Goal: Information Seeking & Learning: Learn about a topic

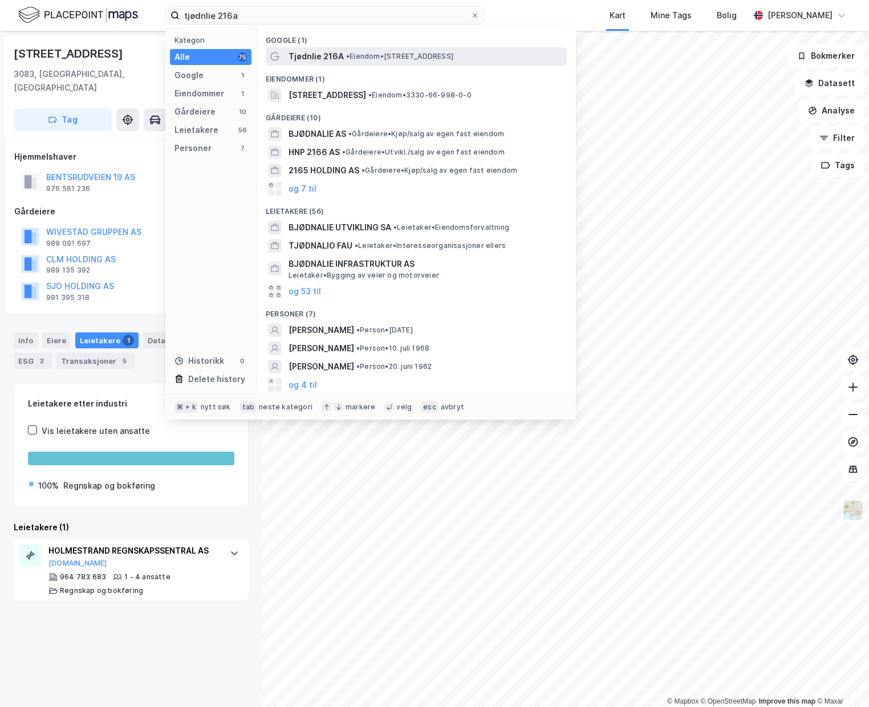
click at [414, 53] on span "• Eiendom • [STREET_ADDRESS]" at bounding box center [399, 56] width 107 height 9
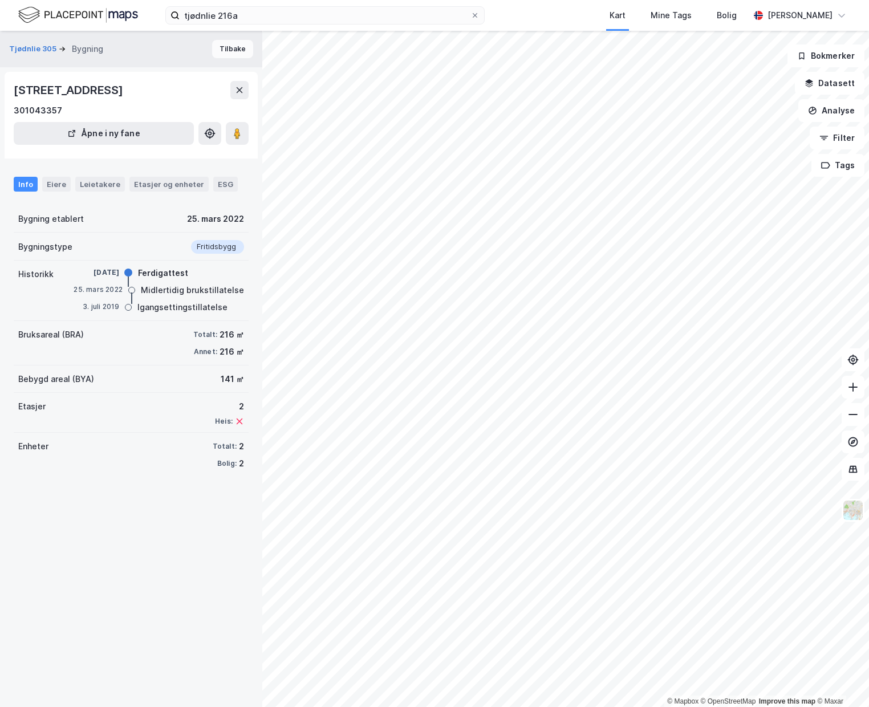
click at [230, 50] on button "Tilbake" at bounding box center [232, 49] width 41 height 18
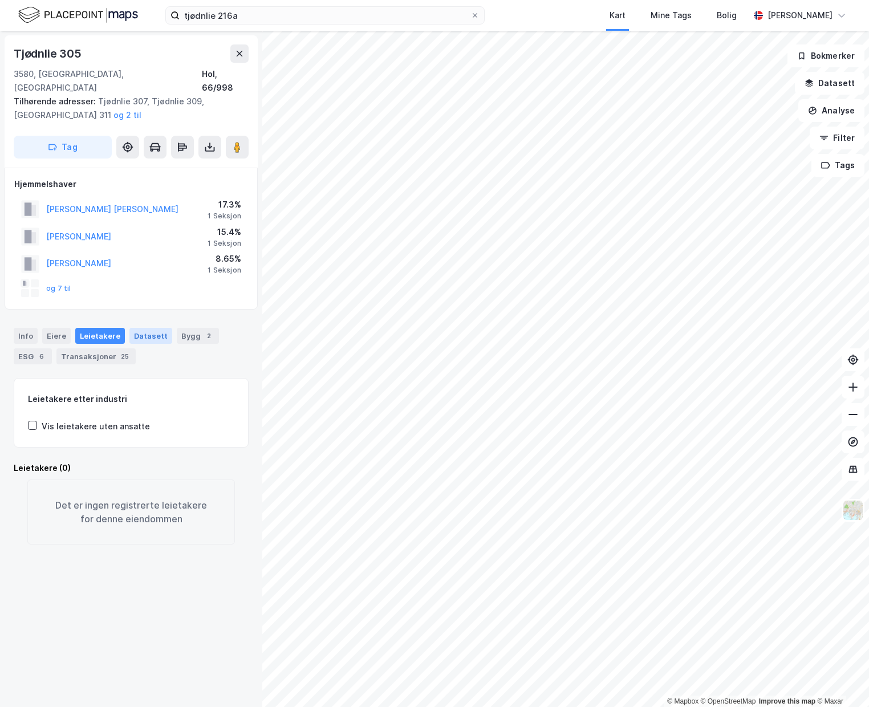
click at [135, 328] on div "Datasett" at bounding box center [150, 336] width 43 height 16
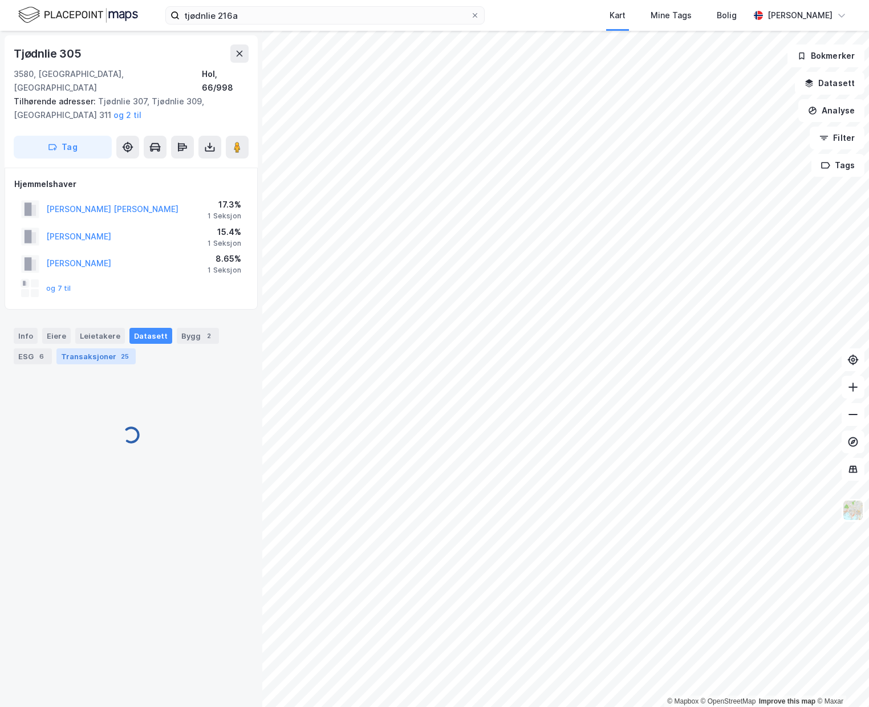
click at [112, 348] on div "Transaksjoner 25" at bounding box center [95, 356] width 79 height 16
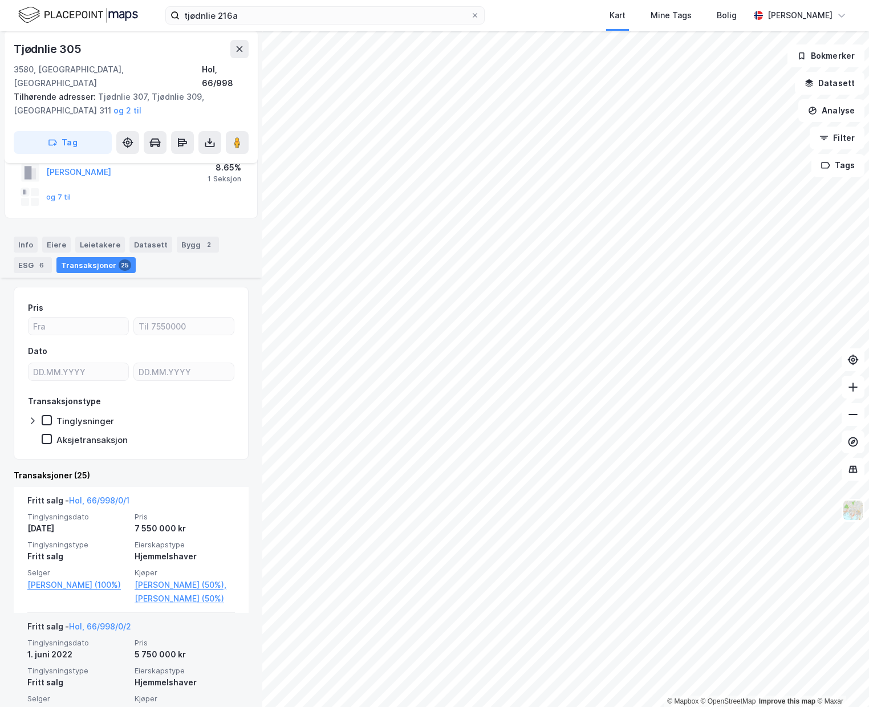
scroll to position [299, 0]
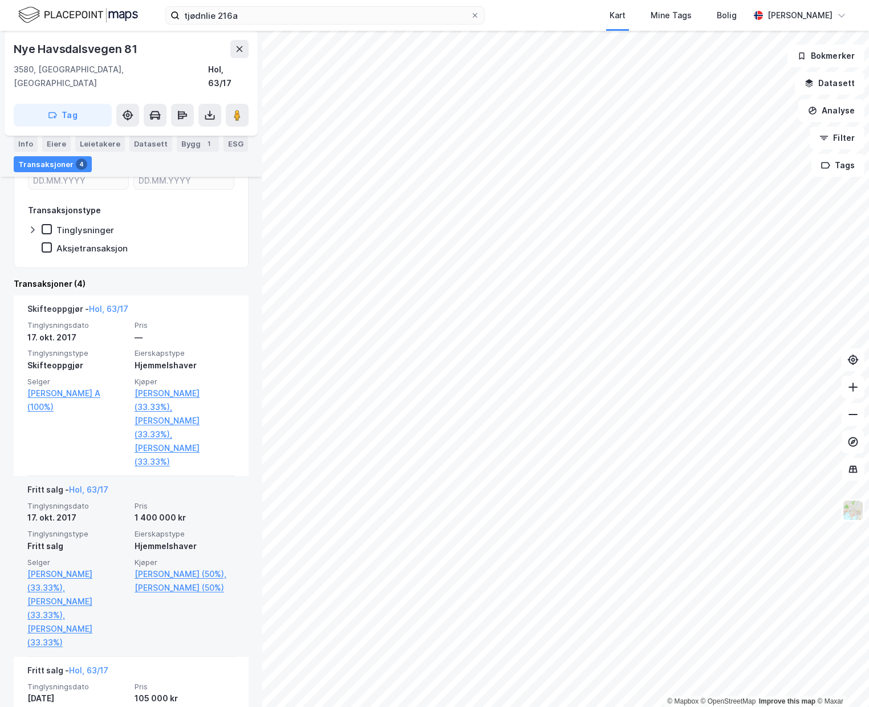
scroll to position [198, 0]
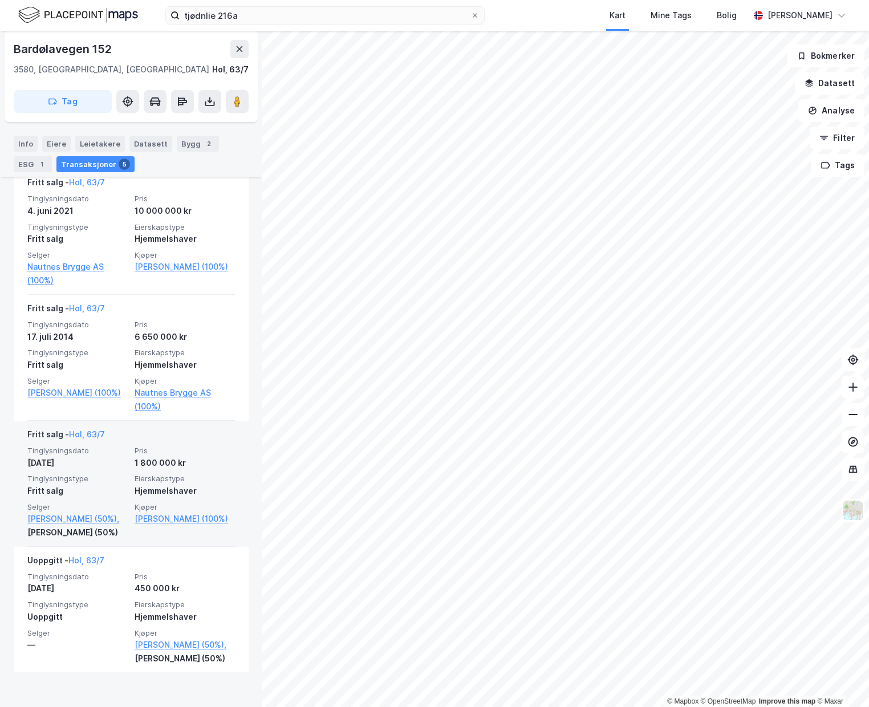
scroll to position [405, 0]
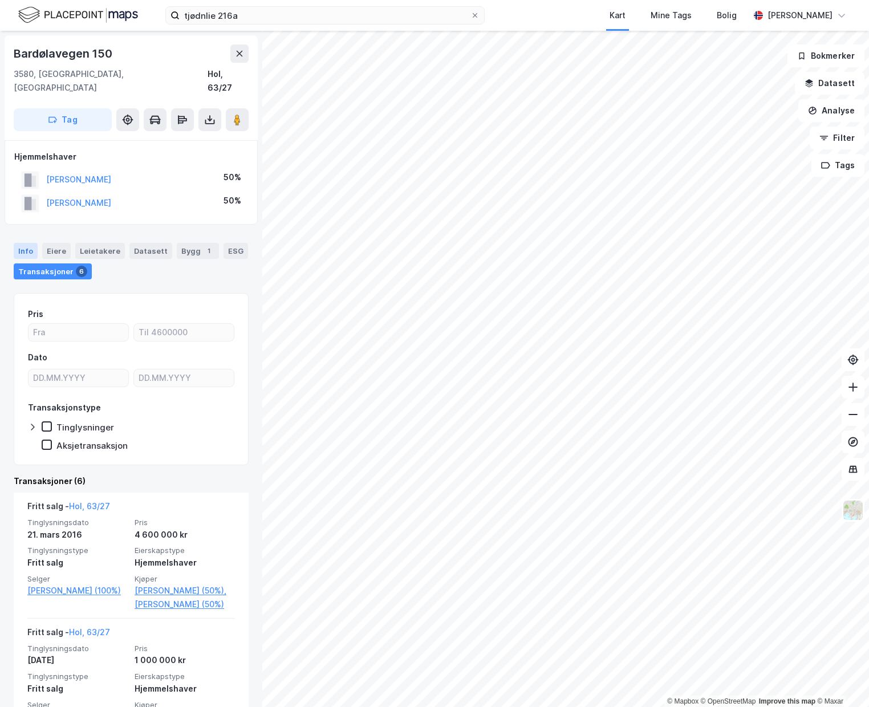
click at [23, 243] on div "Info" at bounding box center [26, 251] width 24 height 16
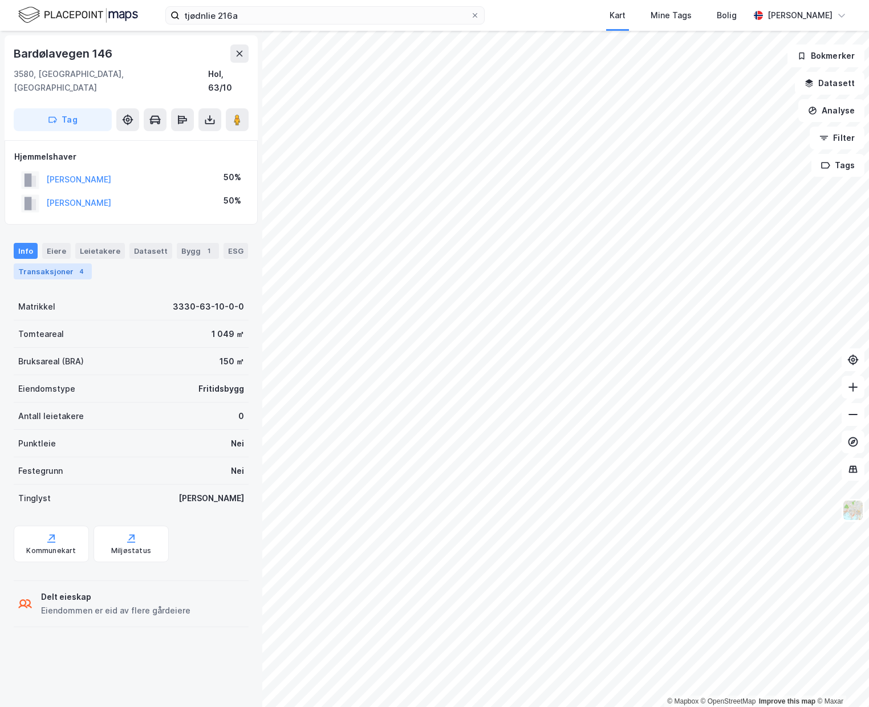
click at [66, 263] on div "Transaksjoner 4" at bounding box center [53, 271] width 78 height 16
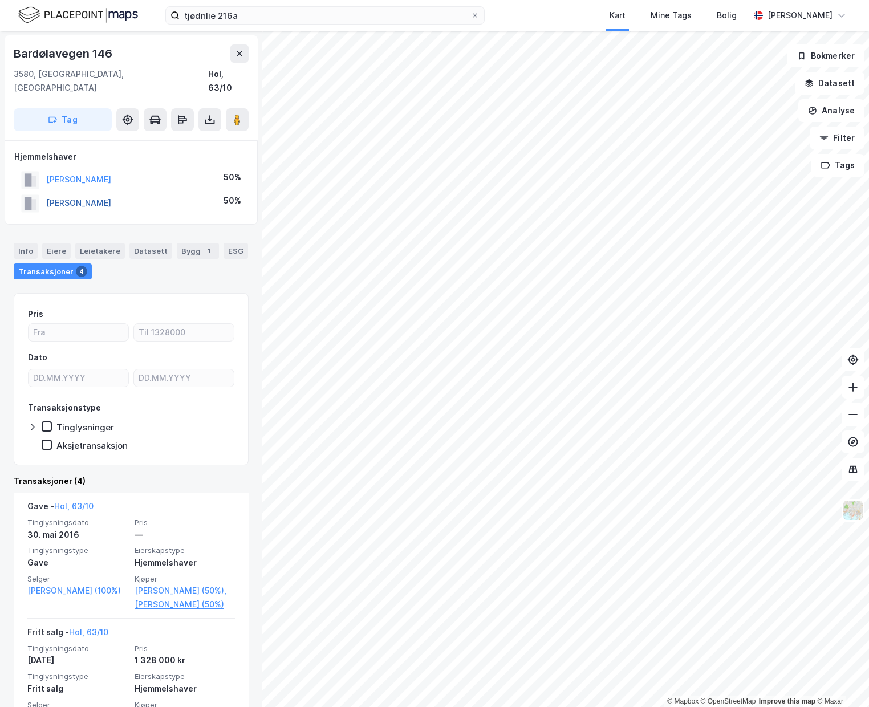
click at [0, 0] on button "[PERSON_NAME]" at bounding box center [0, 0] width 0 height 0
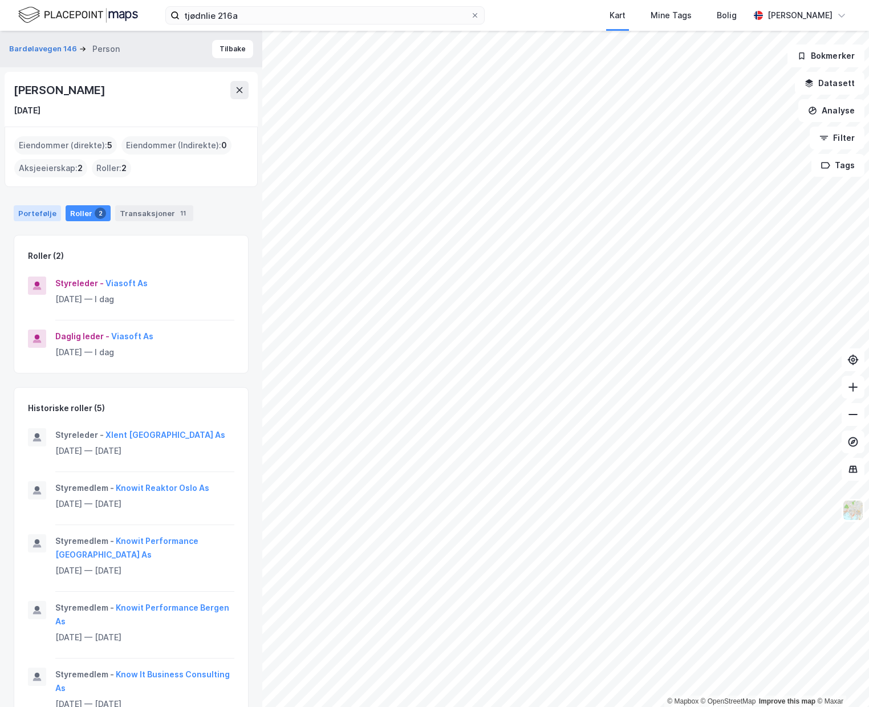
click at [39, 217] on div "Portefølje" at bounding box center [37, 213] width 47 height 16
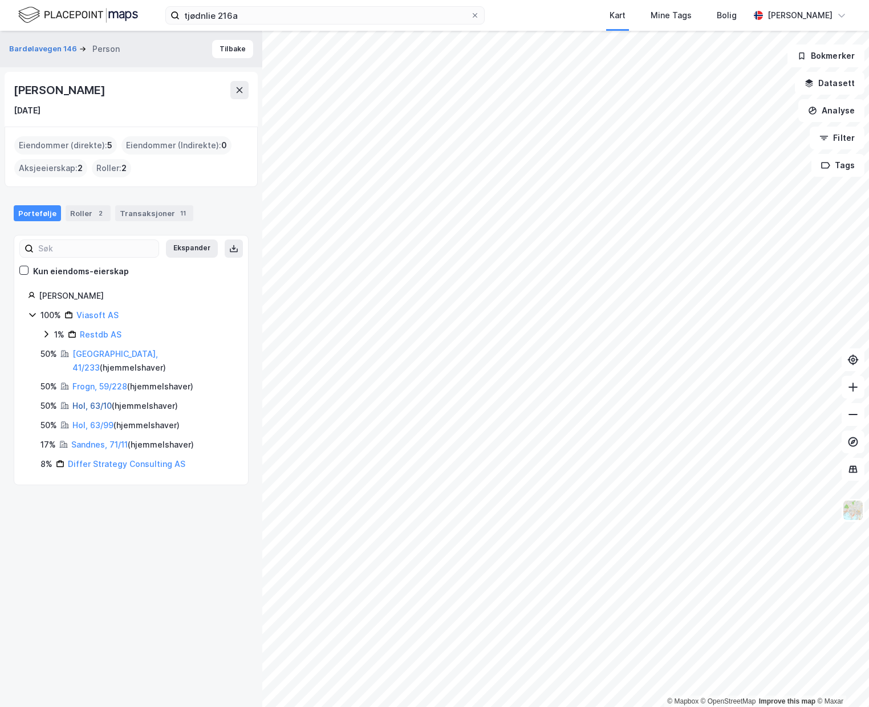
click at [95, 401] on link "Hol, 63/10" at bounding box center [91, 406] width 39 height 10
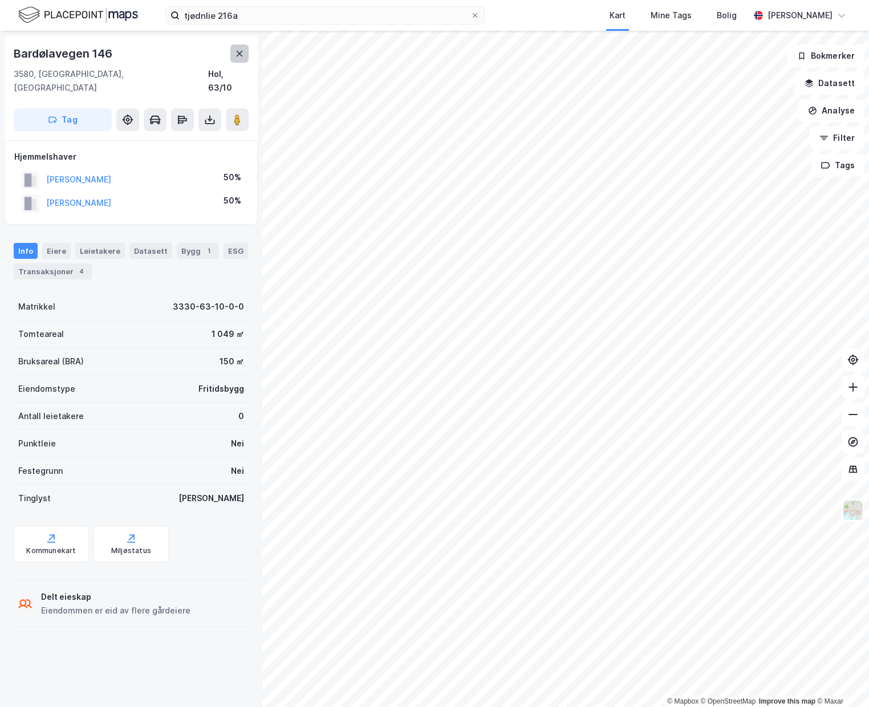
click at [232, 54] on button at bounding box center [239, 53] width 18 height 18
click at [0, 0] on button "[PERSON_NAME]" at bounding box center [0, 0] width 0 height 0
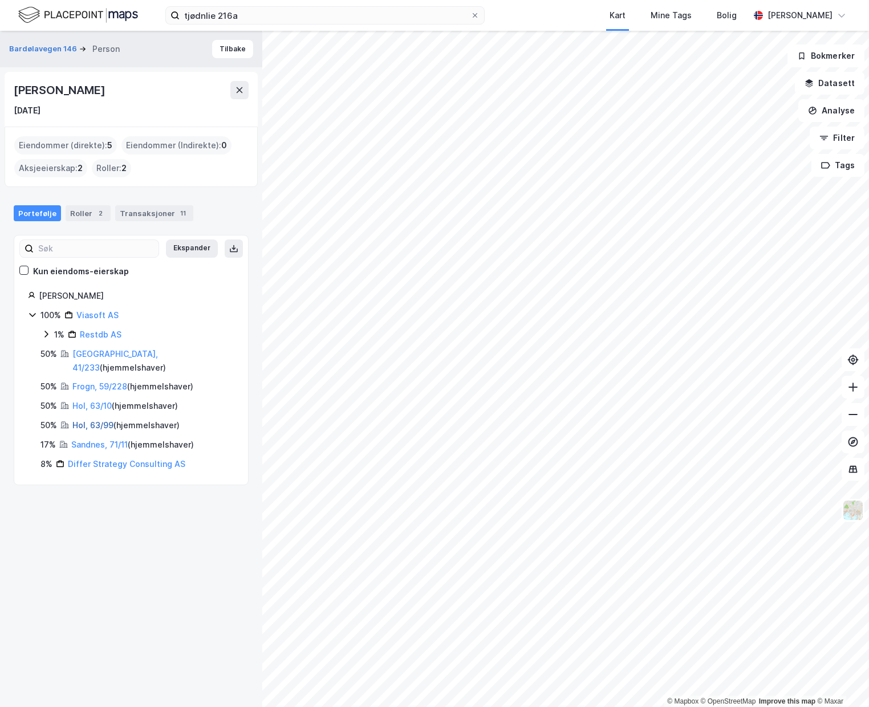
click at [86, 420] on link "Hol, 63/99" at bounding box center [92, 425] width 41 height 10
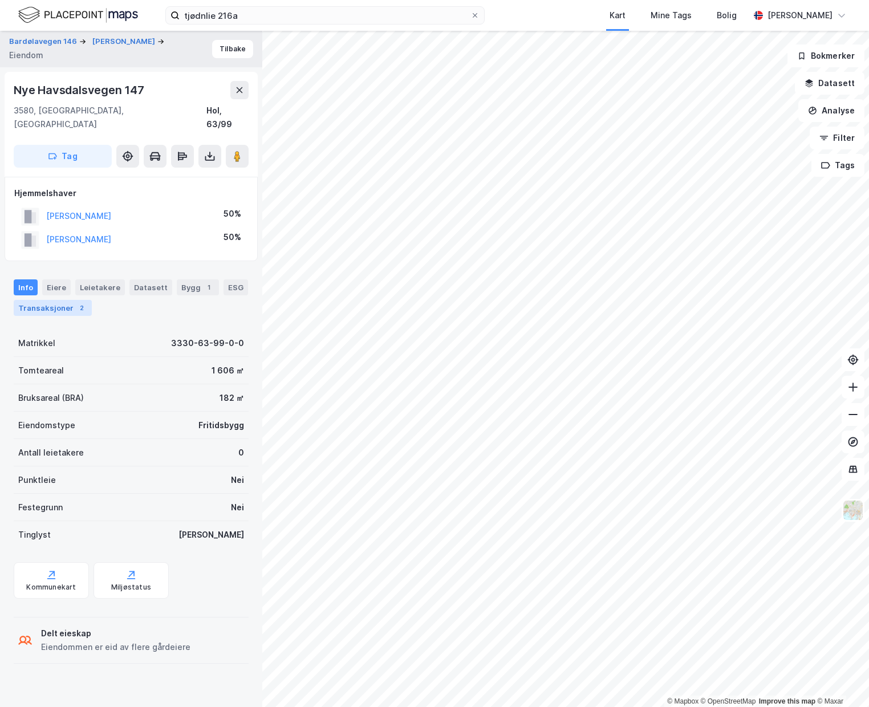
click at [56, 300] on div "Transaksjoner 2" at bounding box center [53, 308] width 78 height 16
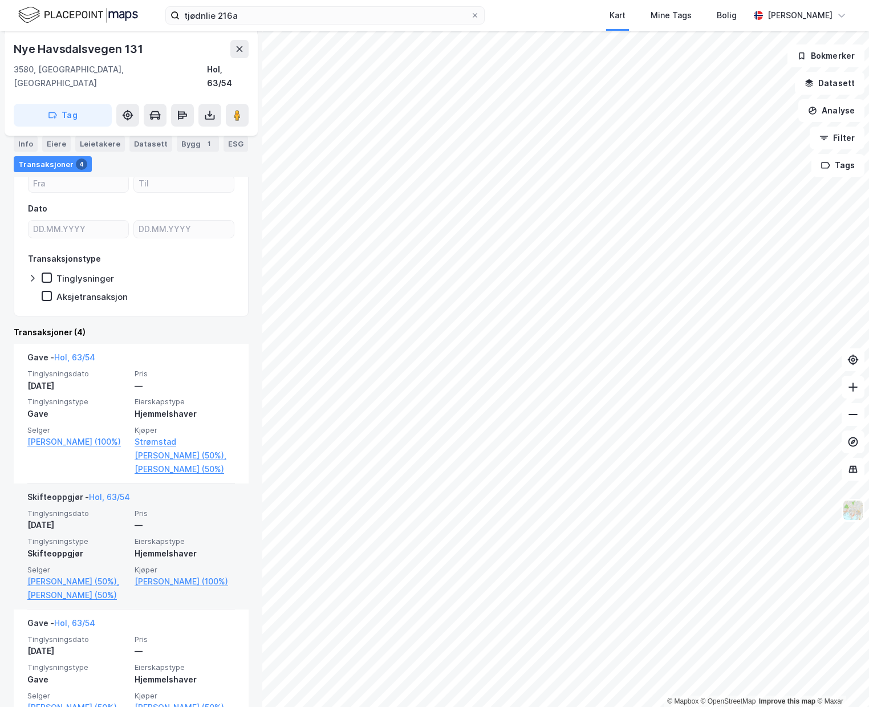
scroll to position [216, 0]
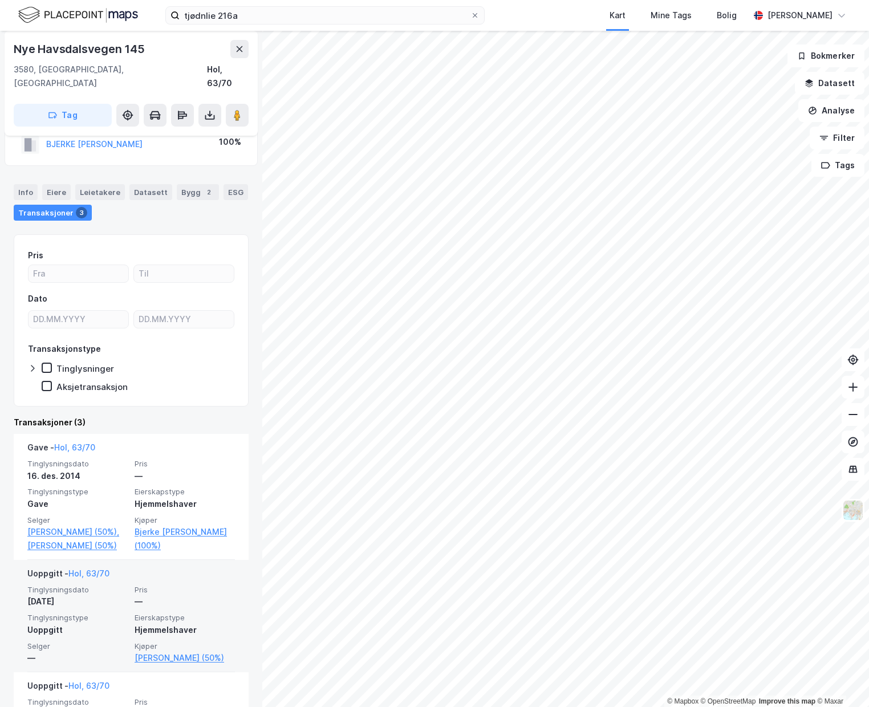
scroll to position [49, 0]
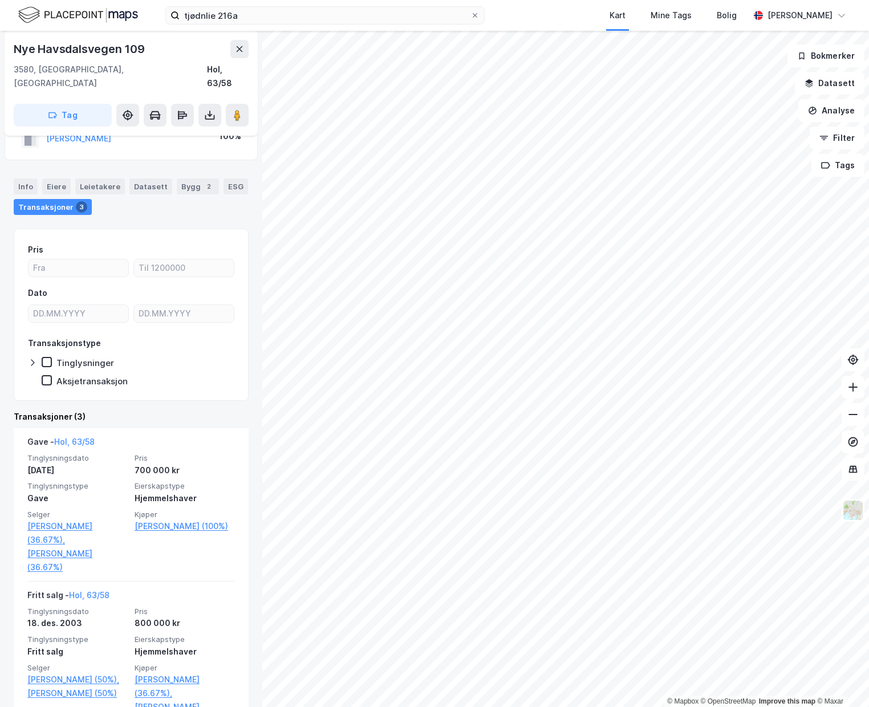
scroll to position [52, 0]
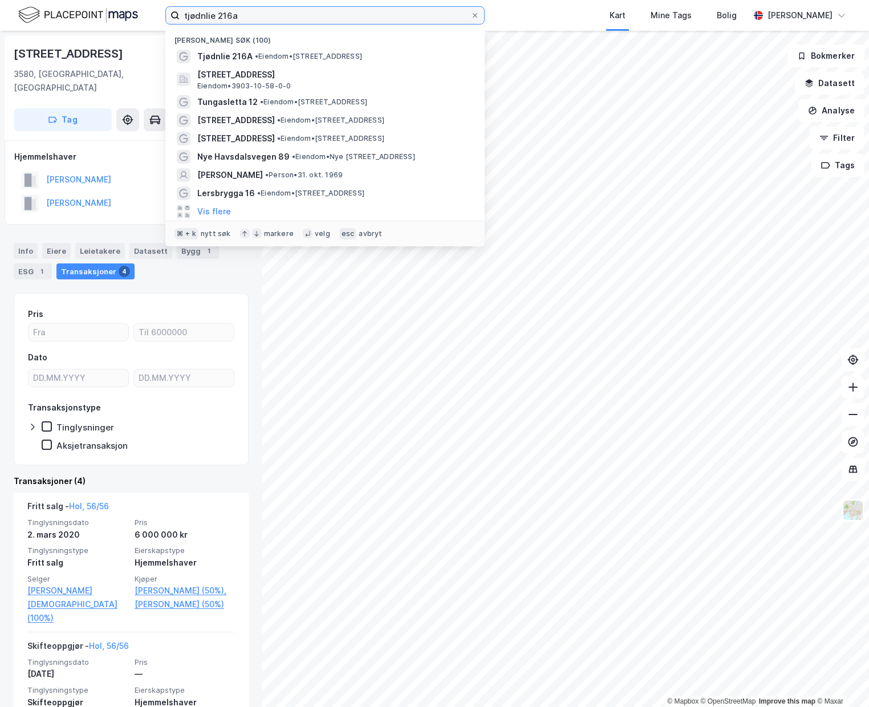
click at [201, 14] on input "tjødnlie 216a" at bounding box center [325, 15] width 291 height 17
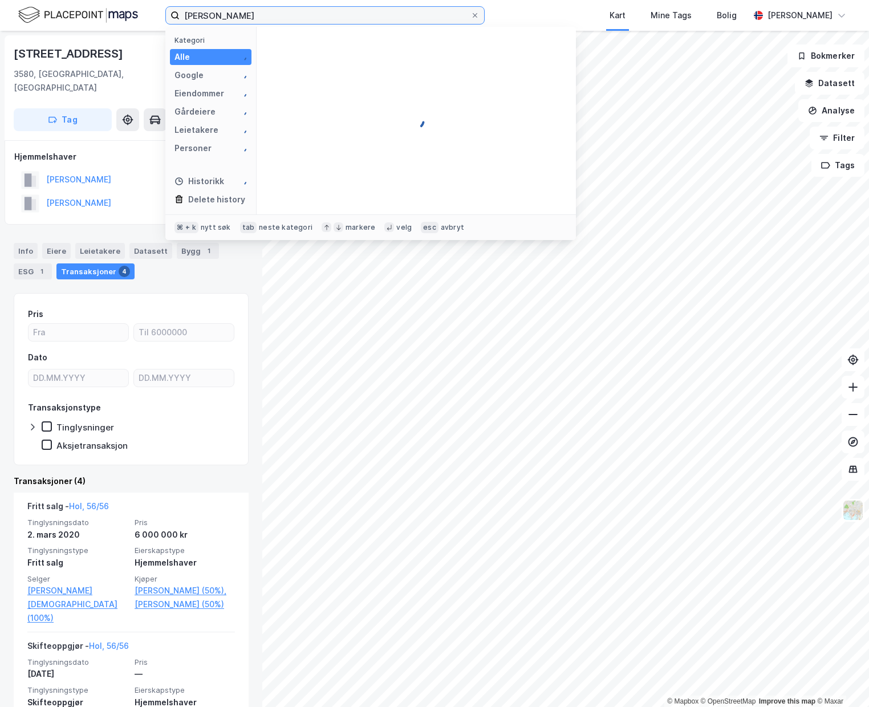
type input "[PERSON_NAME]"
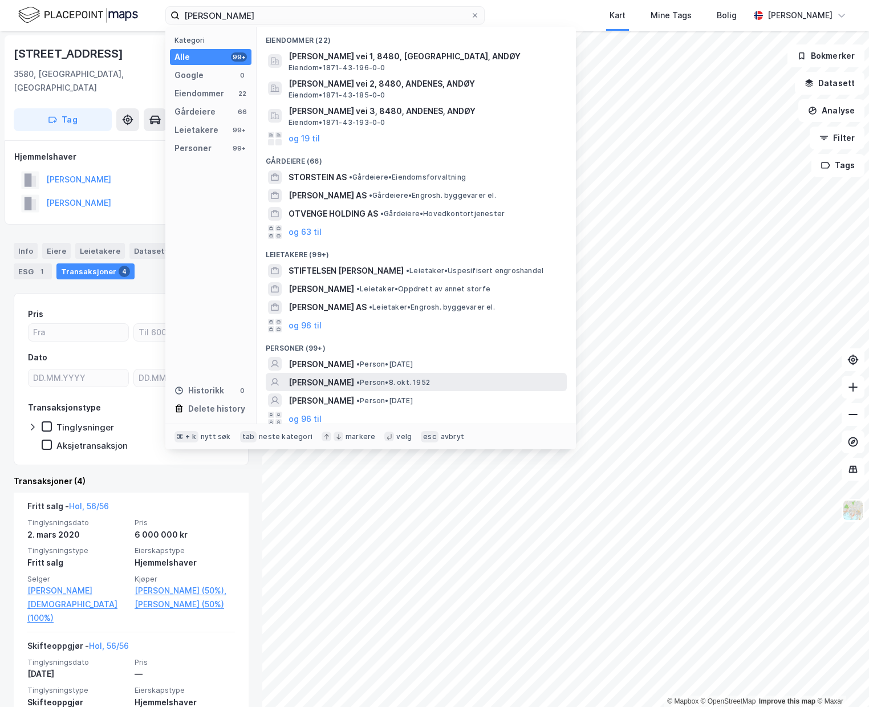
click at [354, 381] on span "[PERSON_NAME]" at bounding box center [322, 383] width 66 height 14
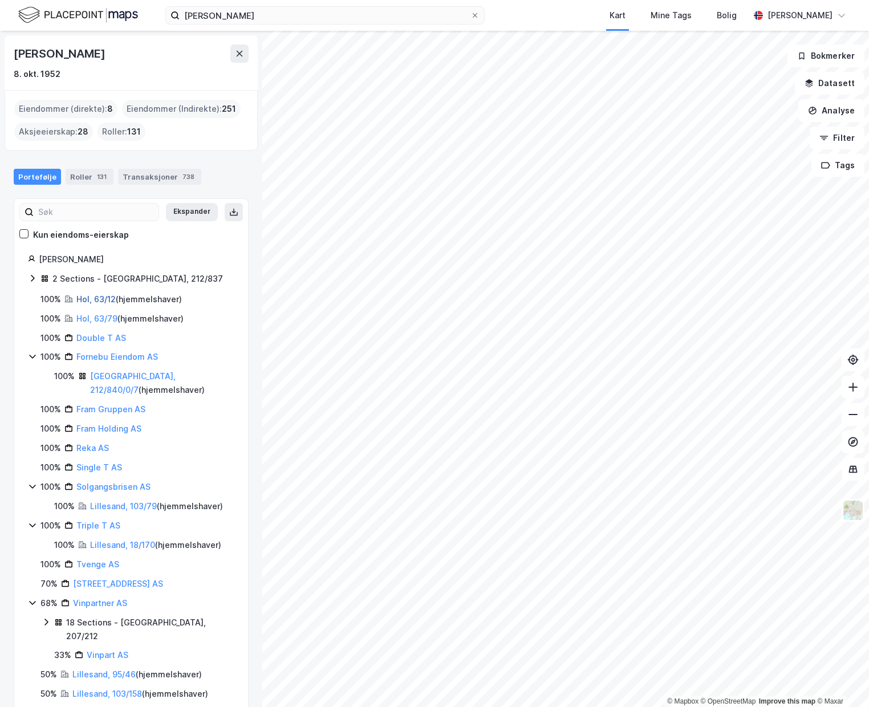
click at [96, 299] on link "Hol, 63/12" at bounding box center [95, 299] width 39 height 10
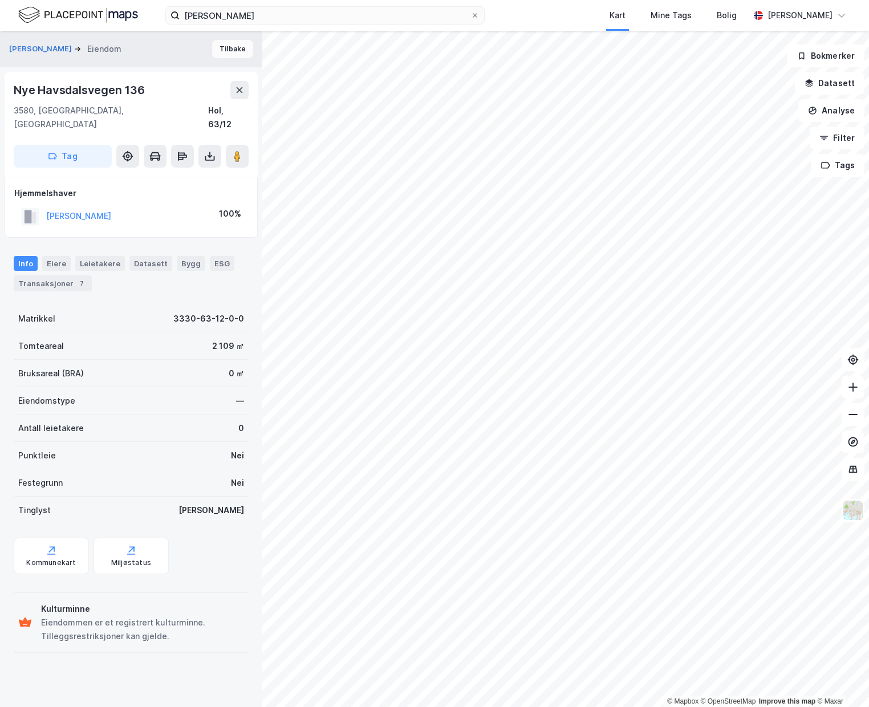
click at [224, 51] on button "Tilbake" at bounding box center [232, 49] width 41 height 18
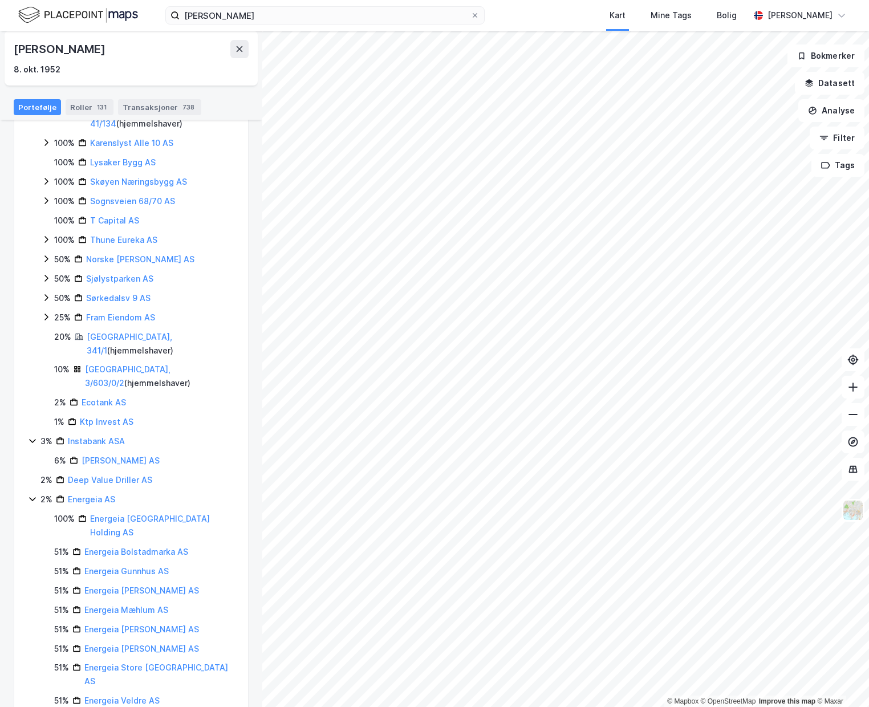
scroll to position [2743, 0]
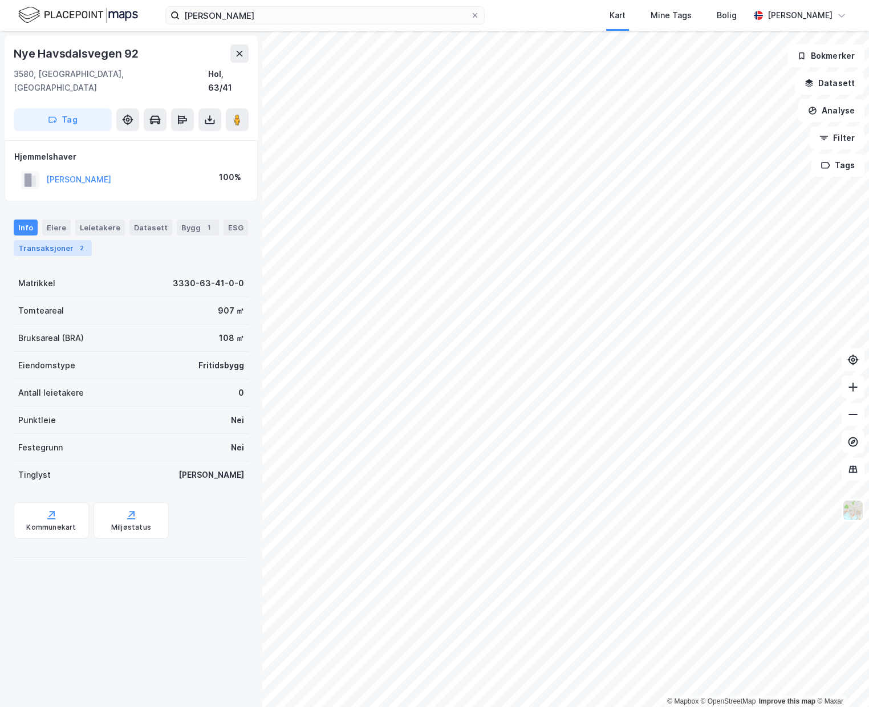
click at [69, 240] on div "Transaksjoner 2" at bounding box center [53, 248] width 78 height 16
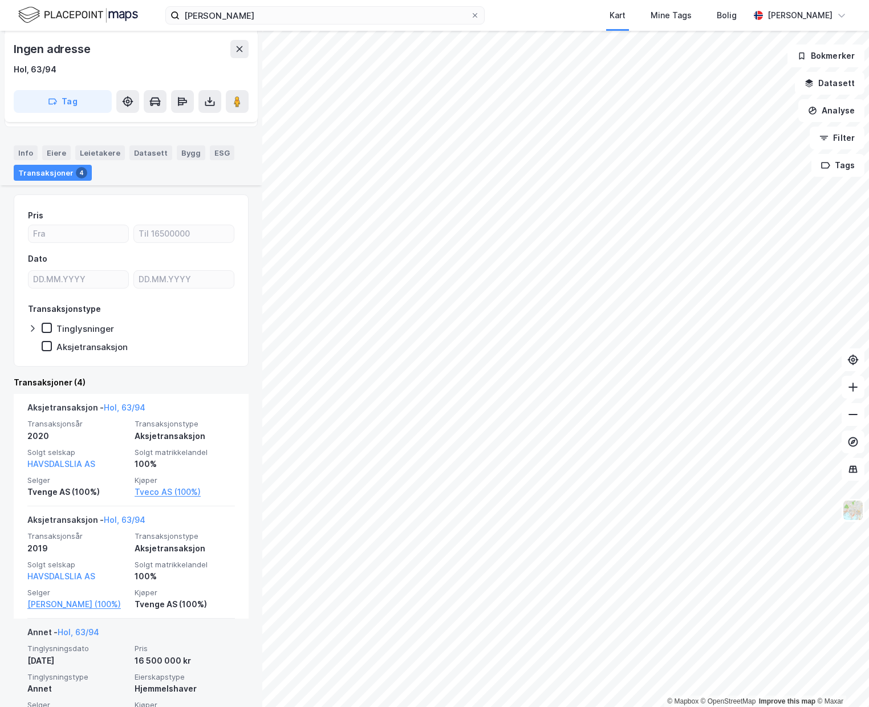
scroll to position [310, 0]
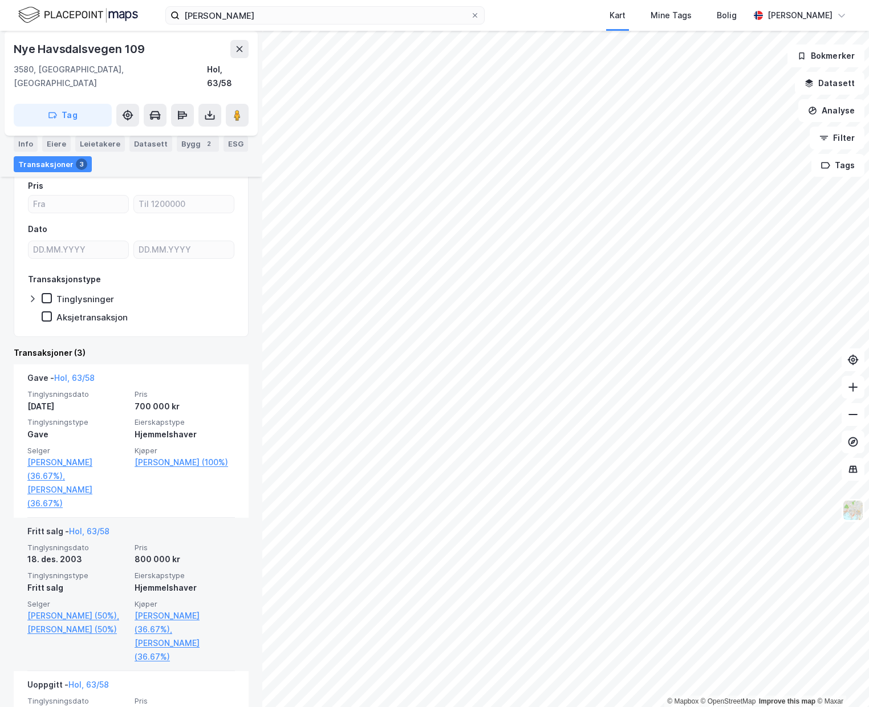
scroll to position [194, 0]
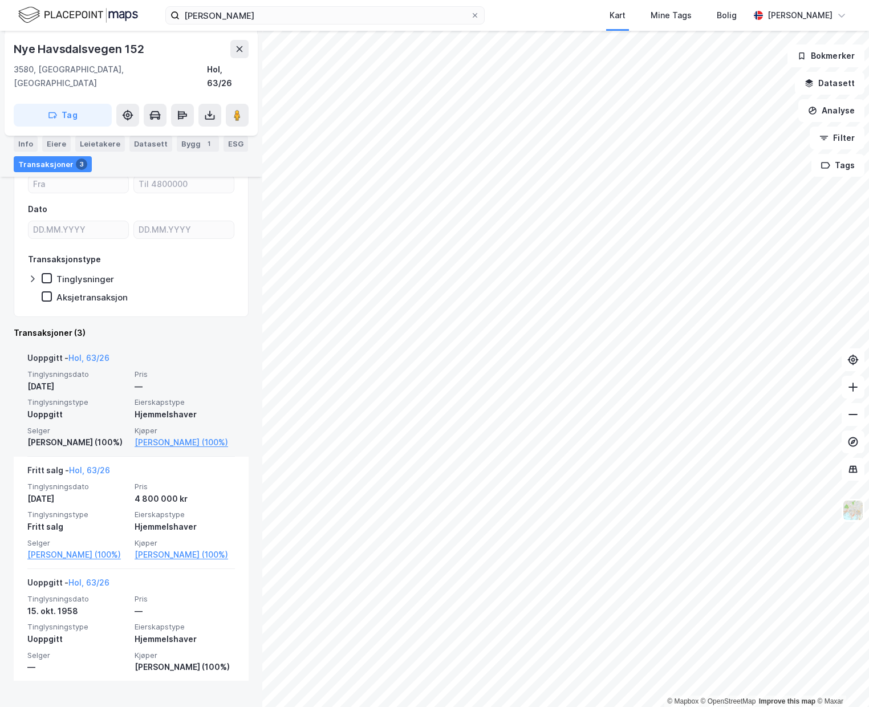
scroll to position [126, 0]
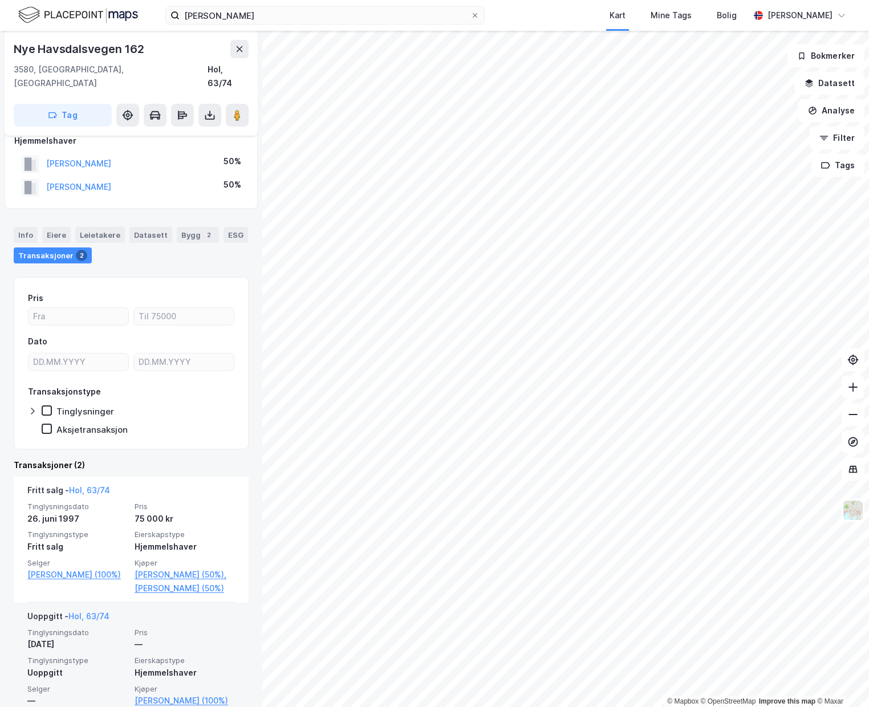
scroll to position [13, 0]
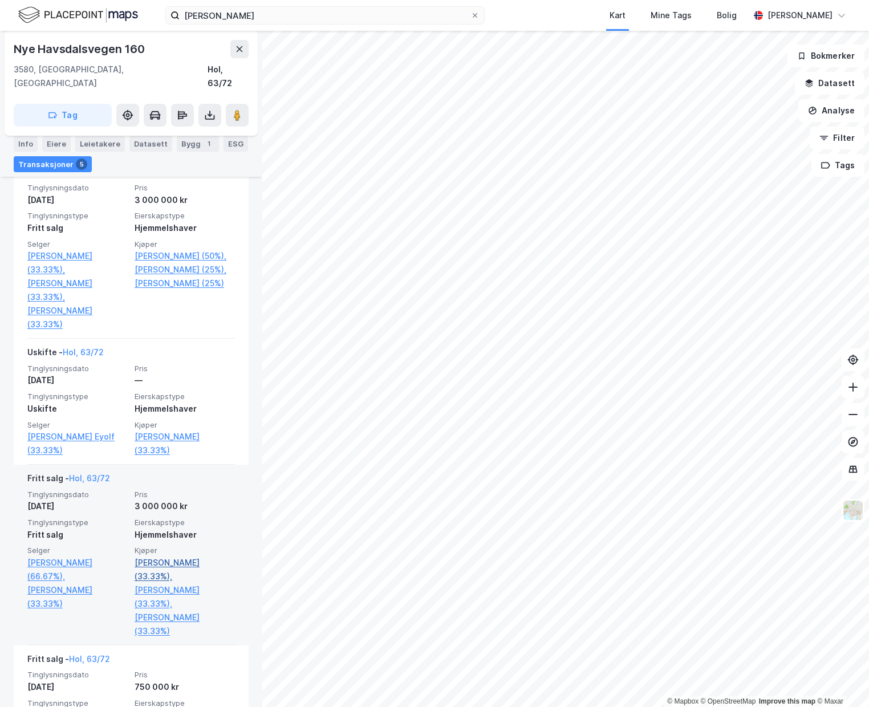
scroll to position [273, 0]
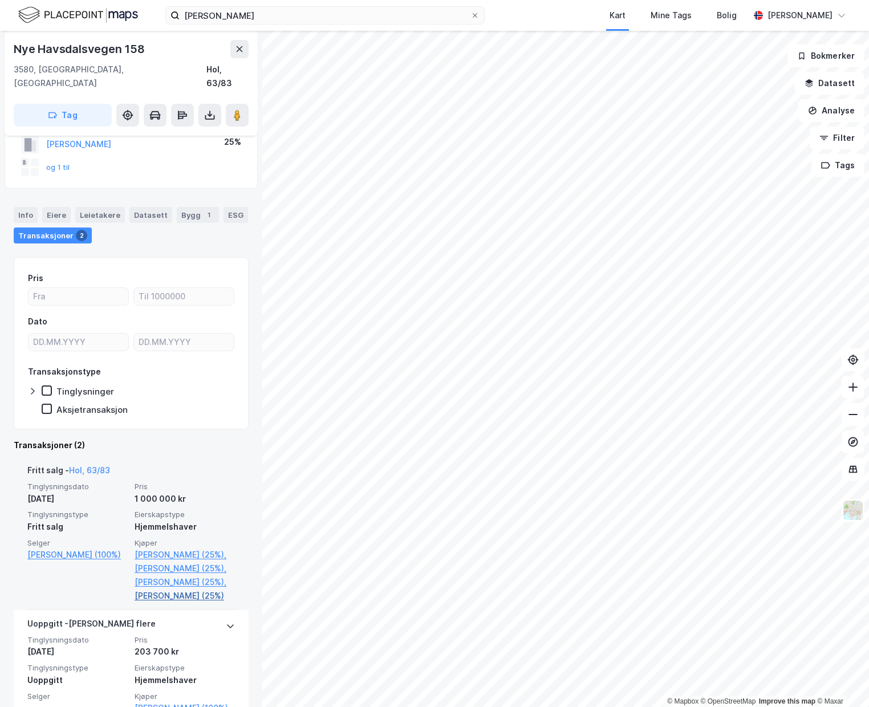
scroll to position [86, 0]
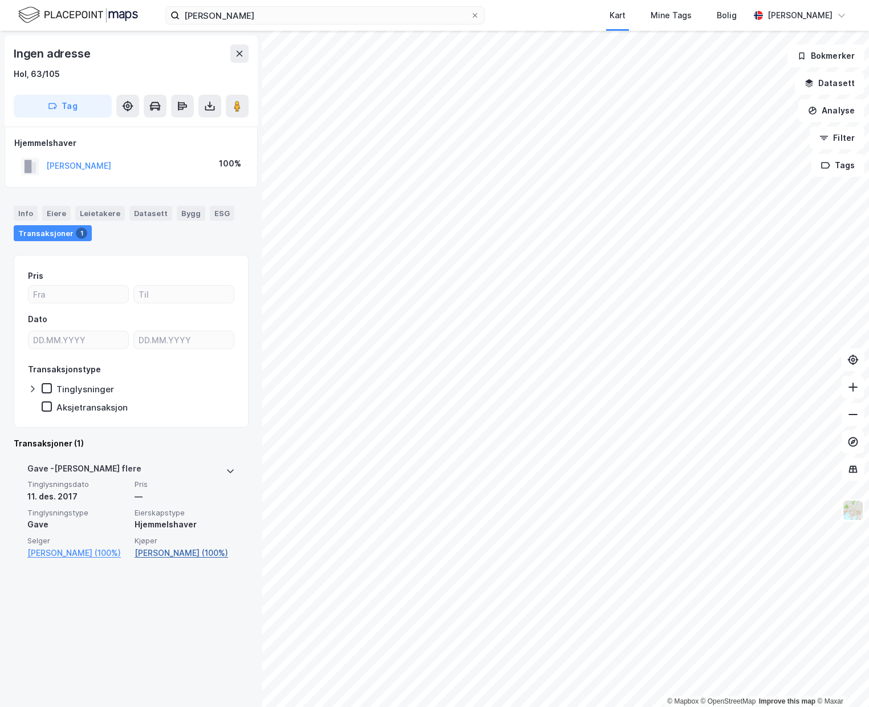
click at [191, 553] on link "[PERSON_NAME] (100%)" at bounding box center [185, 553] width 100 height 14
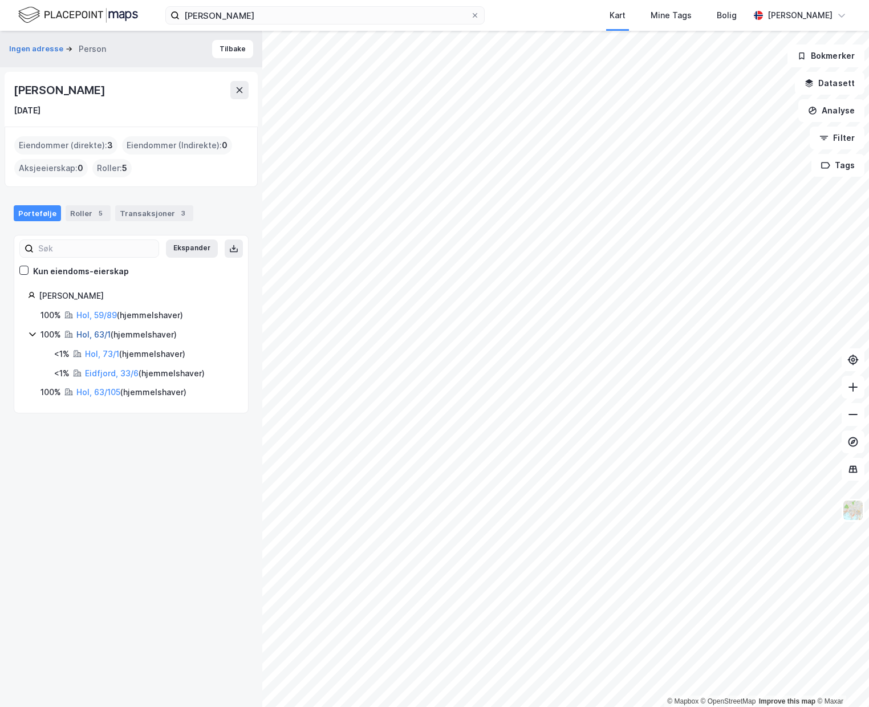
click at [86, 335] on link "Hol, 63/1" at bounding box center [93, 335] width 34 height 10
